Goal: Information Seeking & Learning: Learn about a topic

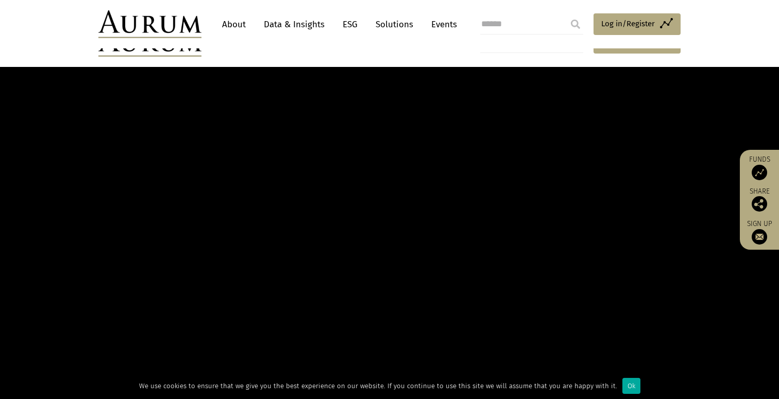
scroll to position [207, 0]
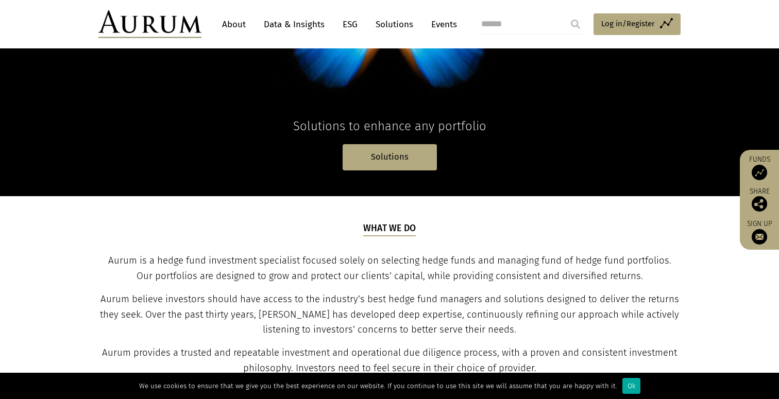
click at [234, 23] on link "About" at bounding box center [234, 24] width 34 height 19
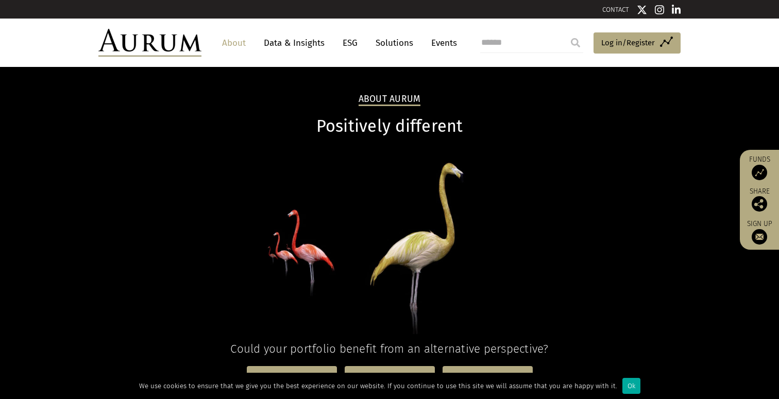
click at [300, 45] on link "Data & Insights" at bounding box center [294, 42] width 71 height 19
